Goal: Information Seeking & Learning: Compare options

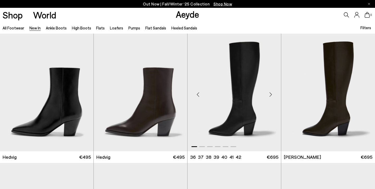
click at [270, 95] on div "Next slide" at bounding box center [270, 95] width 16 height 16
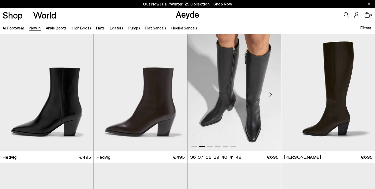
click at [270, 95] on div "Next slide" at bounding box center [270, 95] width 16 height 16
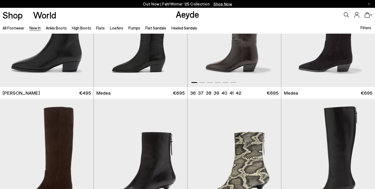
scroll to position [385, 0]
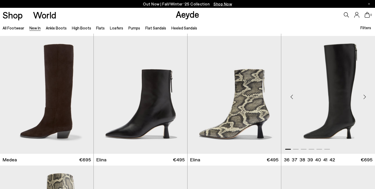
click at [363, 96] on div "Next slide" at bounding box center [364, 97] width 16 height 16
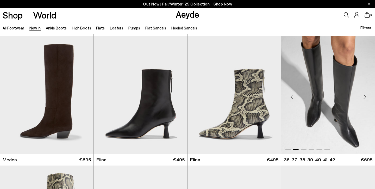
click at [363, 96] on div "Next slide" at bounding box center [364, 97] width 16 height 16
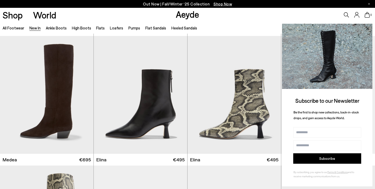
click at [368, 30] on icon at bounding box center [367, 28] width 3 height 3
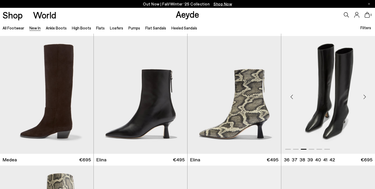
click at [364, 97] on div "Next slide" at bounding box center [364, 97] width 16 height 16
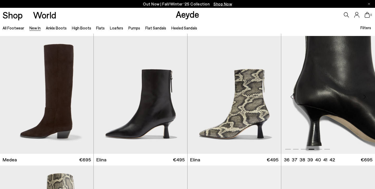
click at [364, 97] on div "Next slide" at bounding box center [364, 97] width 16 height 16
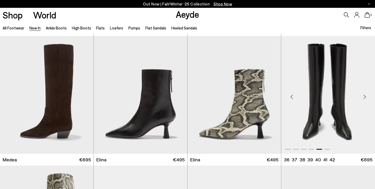
click at [364, 97] on div "Next slide" at bounding box center [364, 97] width 16 height 16
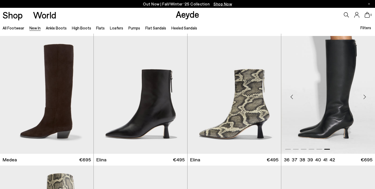
click at [364, 97] on div "Next slide" at bounding box center [364, 97] width 16 height 16
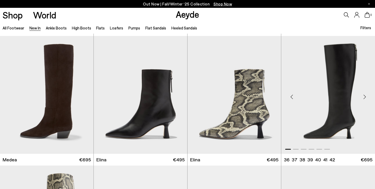
click at [364, 97] on div "Next slide" at bounding box center [364, 97] width 16 height 16
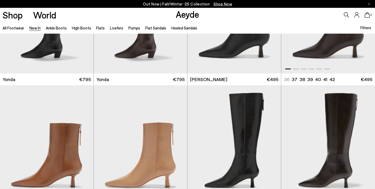
scroll to position [884, 0]
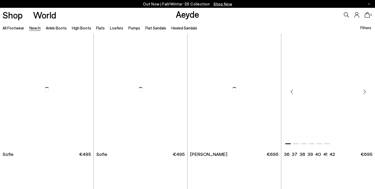
scroll to position [1680, 0]
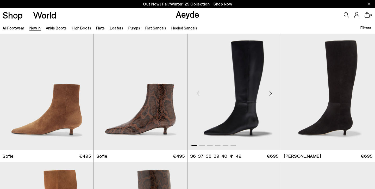
click at [270, 92] on div "Next slide" at bounding box center [270, 94] width 16 height 16
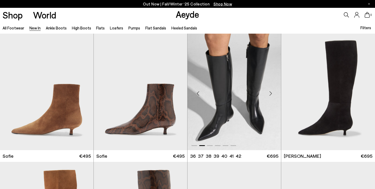
click at [270, 92] on div "Next slide" at bounding box center [270, 94] width 16 height 16
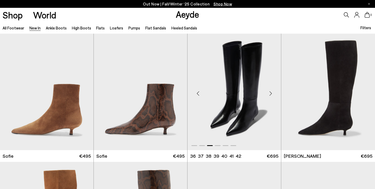
click at [270, 92] on div "Next slide" at bounding box center [270, 94] width 16 height 16
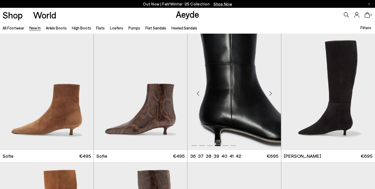
click at [270, 92] on div "Next slide" at bounding box center [270, 94] width 16 height 16
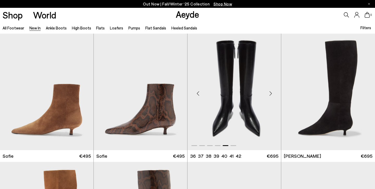
click at [270, 92] on div "Next slide" at bounding box center [270, 94] width 16 height 16
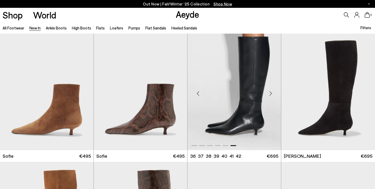
click at [270, 92] on div "Next slide" at bounding box center [270, 94] width 16 height 16
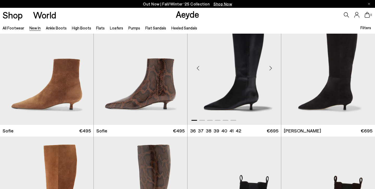
scroll to position [1787, 0]
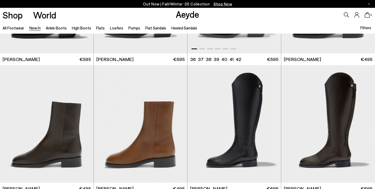
scroll to position [2176, 0]
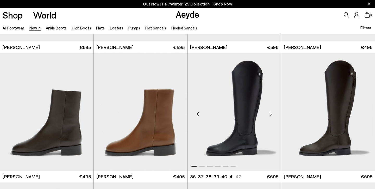
click at [270, 111] on div "Next slide" at bounding box center [270, 114] width 16 height 16
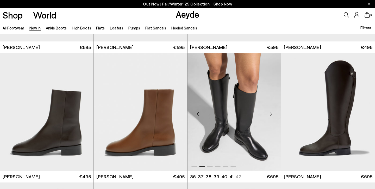
click at [270, 111] on div "Next slide" at bounding box center [270, 114] width 16 height 16
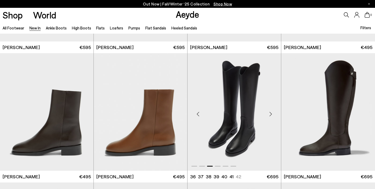
click at [270, 111] on div "Next slide" at bounding box center [270, 114] width 16 height 16
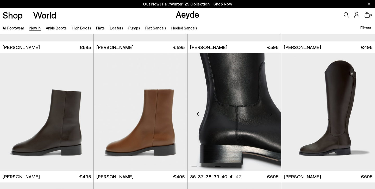
click at [270, 111] on div "Next slide" at bounding box center [270, 114] width 16 height 16
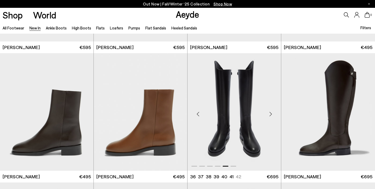
click at [270, 111] on div "Next slide" at bounding box center [270, 114] width 16 height 16
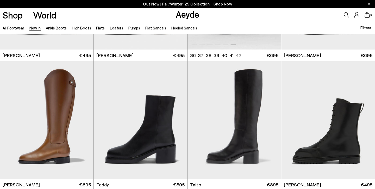
scroll to position [2315, 0]
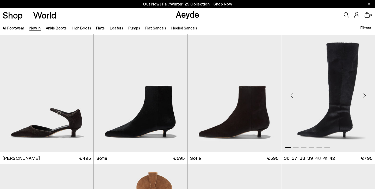
scroll to position [2969, 0]
click at [364, 93] on div "Next slide" at bounding box center [364, 96] width 16 height 16
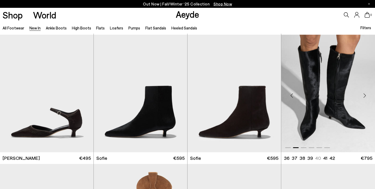
click at [364, 93] on div "Next slide" at bounding box center [364, 96] width 16 height 16
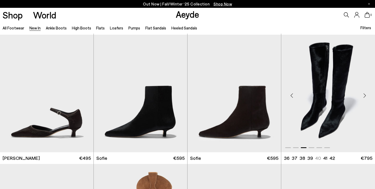
click at [364, 93] on div "Next slide" at bounding box center [364, 96] width 16 height 16
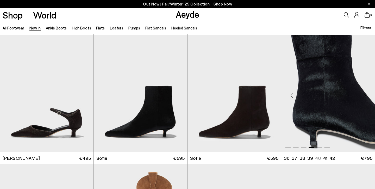
click at [364, 93] on div "Next slide" at bounding box center [364, 96] width 16 height 16
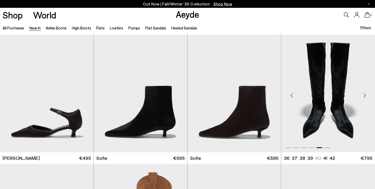
click at [337, 108] on img "5 / 6" at bounding box center [328, 93] width 94 height 117
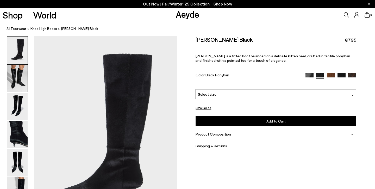
click at [17, 84] on img at bounding box center [17, 78] width 20 height 27
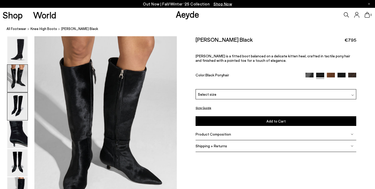
click at [19, 97] on img at bounding box center [17, 106] width 20 height 27
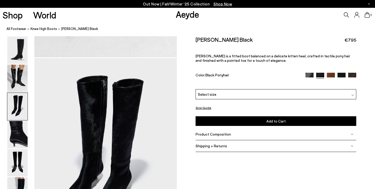
scroll to position [382, 0]
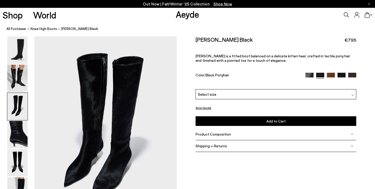
click at [21, 120] on img at bounding box center [17, 106] width 20 height 27
click at [21, 134] on img at bounding box center [17, 134] width 20 height 27
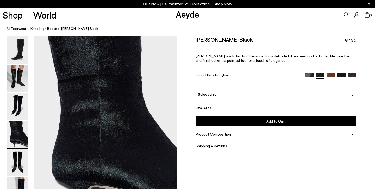
scroll to position [572, 0]
click at [22, 161] on img at bounding box center [17, 162] width 20 height 27
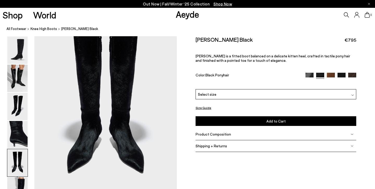
click at [21, 176] on img at bounding box center [17, 162] width 20 height 27
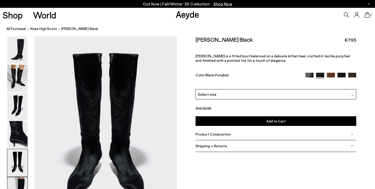
click at [22, 183] on img at bounding box center [17, 190] width 20 height 27
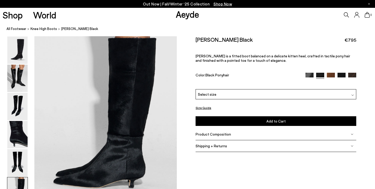
scroll to position [989, 0]
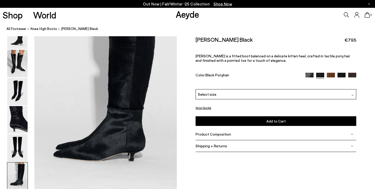
click at [312, 74] on img at bounding box center [309, 77] width 8 height 8
click at [231, 94] on div "Select size" at bounding box center [275, 94] width 161 height 10
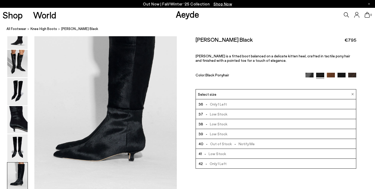
click at [310, 74] on img at bounding box center [309, 77] width 8 height 8
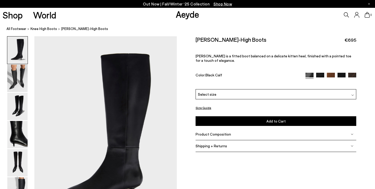
scroll to position [44, 0]
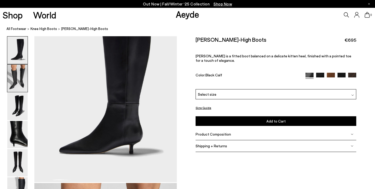
click at [20, 78] on img at bounding box center [17, 78] width 20 height 27
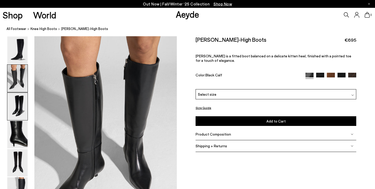
click at [21, 98] on img at bounding box center [17, 106] width 20 height 27
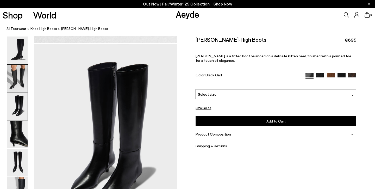
scroll to position [382, 0]
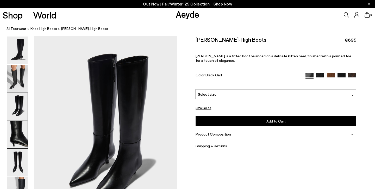
click at [21, 130] on img at bounding box center [17, 134] width 20 height 27
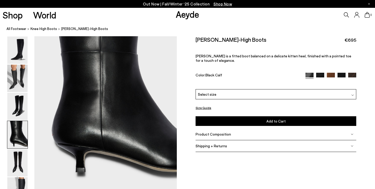
scroll to position [611, 0]
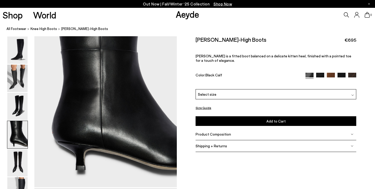
click at [213, 136] on div "Product Composition" at bounding box center [275, 134] width 161 height 12
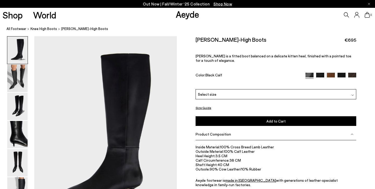
scroll to position [0, 0]
click at [208, 92] on span "Select size" at bounding box center [207, 93] width 18 height 5
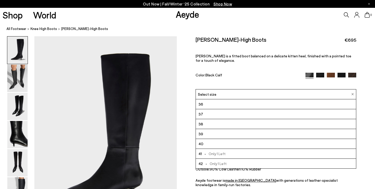
click at [257, 69] on div "Sabrina Knee-High Boots €695 Sabrina is a fitted boot balanced on a delicate ki…" at bounding box center [275, 62] width 161 height 53
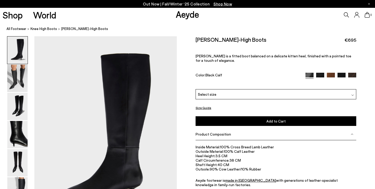
click at [203, 106] on button "Size Guide" at bounding box center [203, 107] width 16 height 7
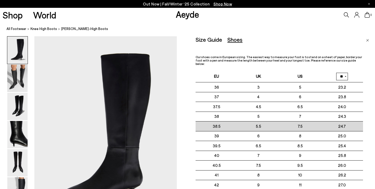
click at [223, 128] on td "38.5" at bounding box center [216, 126] width 42 height 10
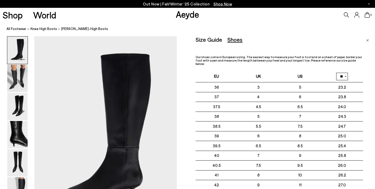
click at [260, 33] on nav "All Footwear knee high boots Sabrina Knee-High Boots" at bounding box center [191, 29] width 368 height 14
click at [199, 39] on div "Size Guide" at bounding box center [208, 39] width 27 height 7
click at [283, 42] on div "Size Guide Shoes Belt" at bounding box center [278, 39] width 167 height 7
click at [203, 41] on div "Size Guide" at bounding box center [208, 39] width 27 height 7
click at [241, 41] on div "Shoes" at bounding box center [234, 39] width 15 height 7
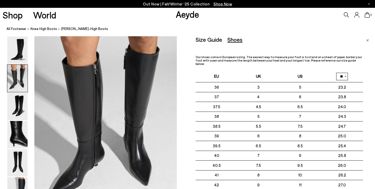
scroll to position [249, 0]
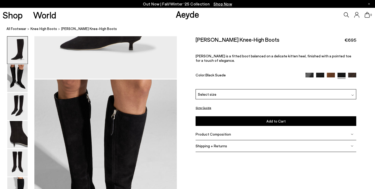
scroll to position [159, 0]
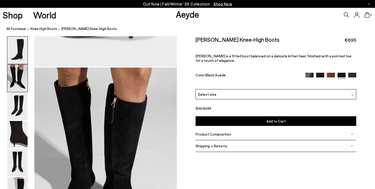
click at [23, 75] on img at bounding box center [17, 78] width 20 height 27
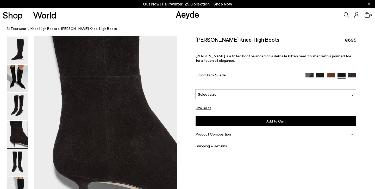
scroll to position [575, 0]
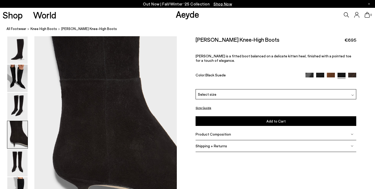
click at [209, 92] on span "Select size" at bounding box center [207, 93] width 18 height 5
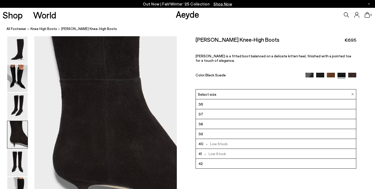
click at [352, 75] on img at bounding box center [352, 77] width 8 height 8
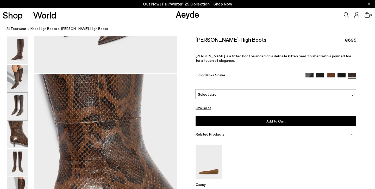
scroll to position [529, 0]
